Goal: Task Accomplishment & Management: Manage account settings

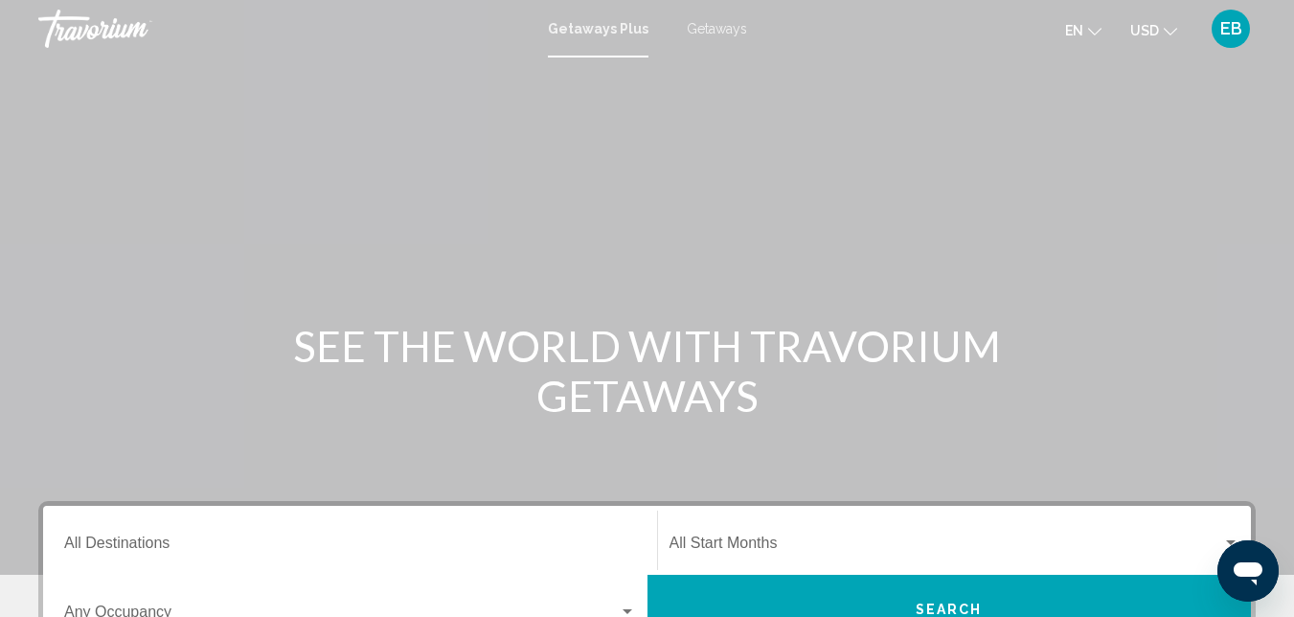
click at [1226, 28] on span "EB" at bounding box center [1231, 28] width 22 height 19
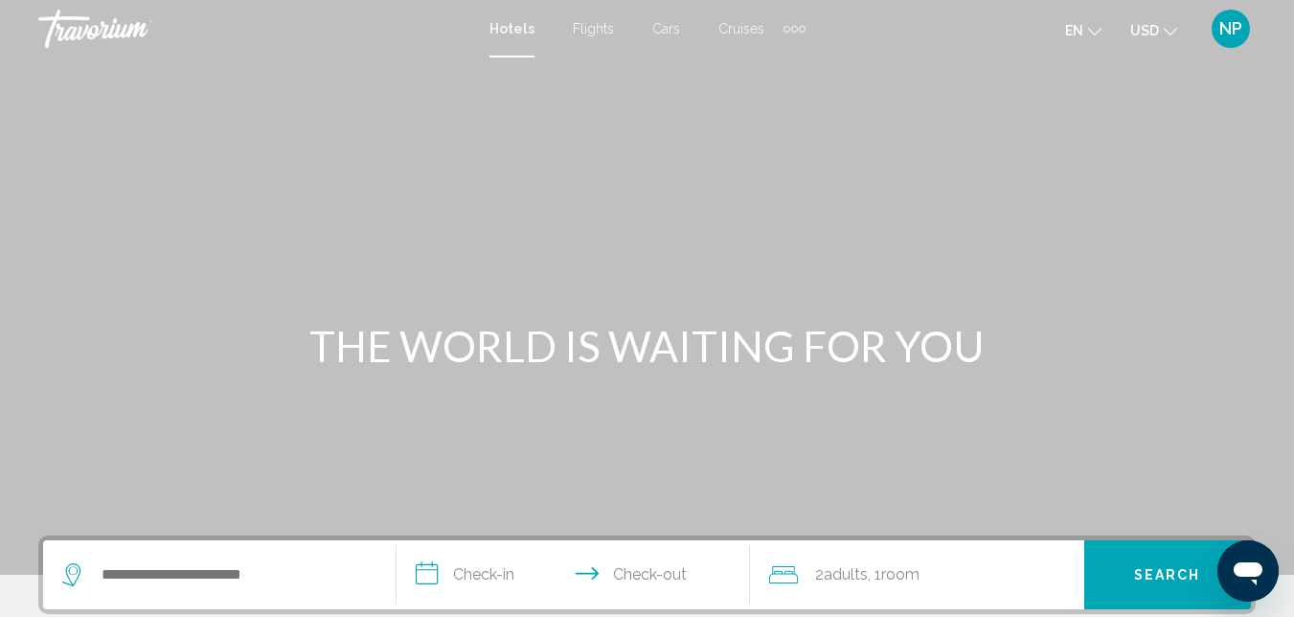
click at [1221, 15] on div "NP" at bounding box center [1231, 29] width 38 height 38
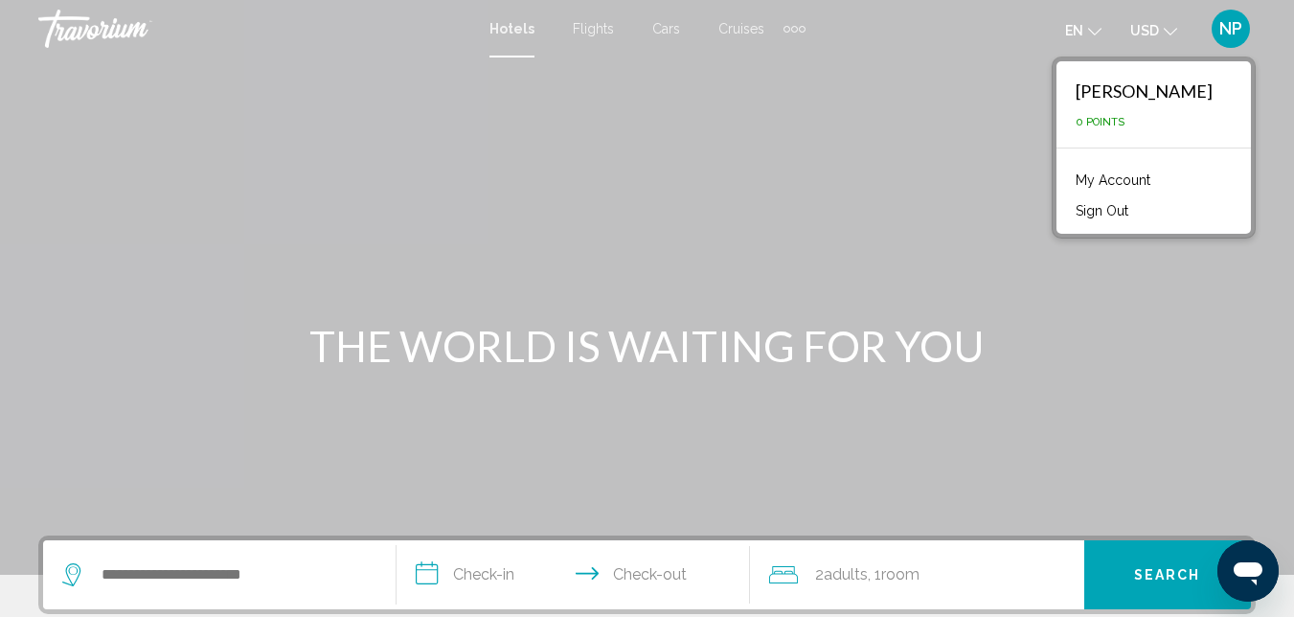
click at [1140, 178] on link "My Account" at bounding box center [1113, 180] width 94 height 25
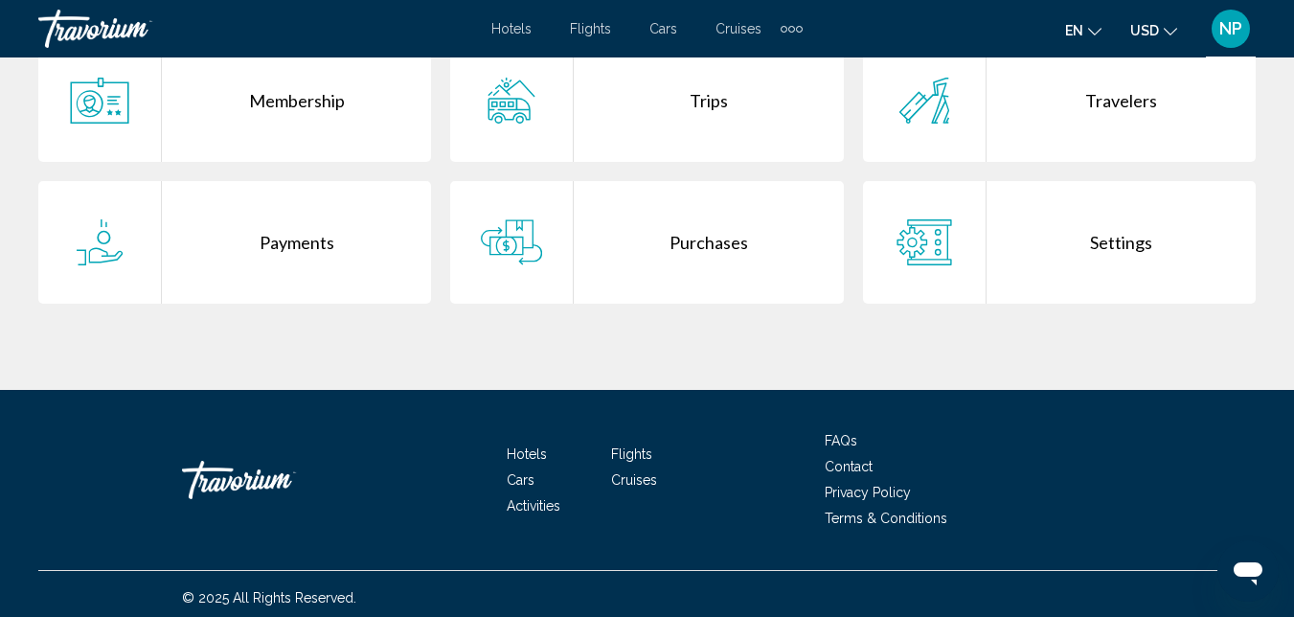
scroll to position [456, 0]
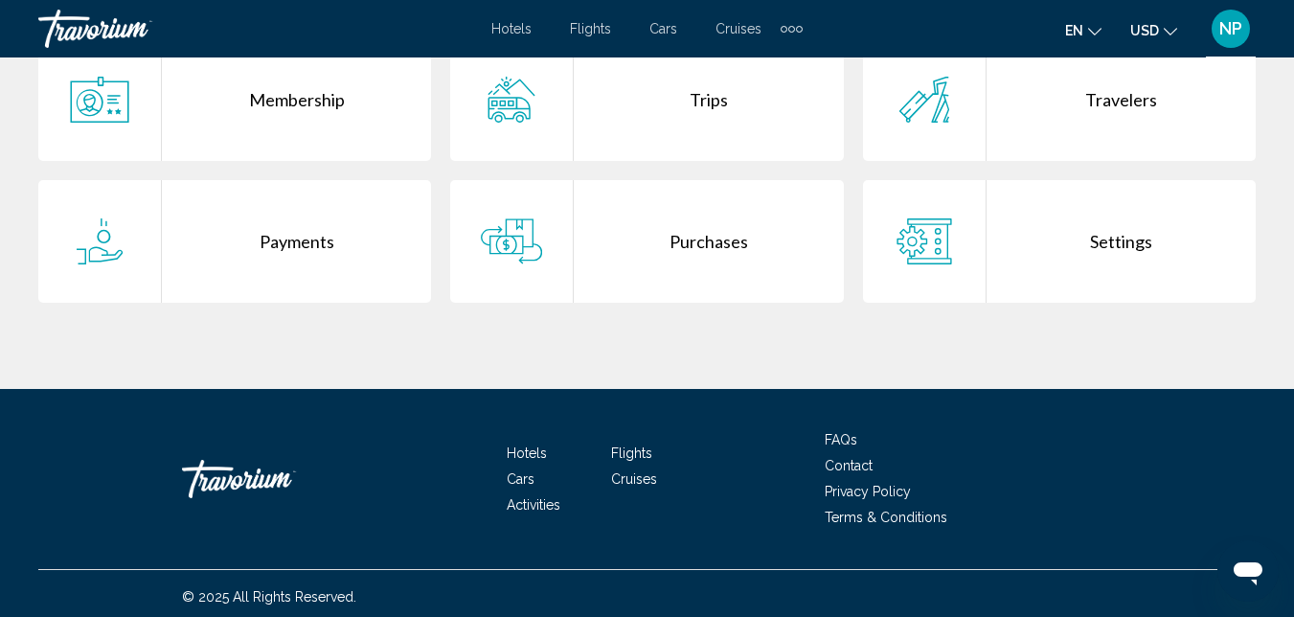
click at [707, 281] on div "Purchases" at bounding box center [708, 241] width 269 height 123
